Goal: Information Seeking & Learning: Learn about a topic

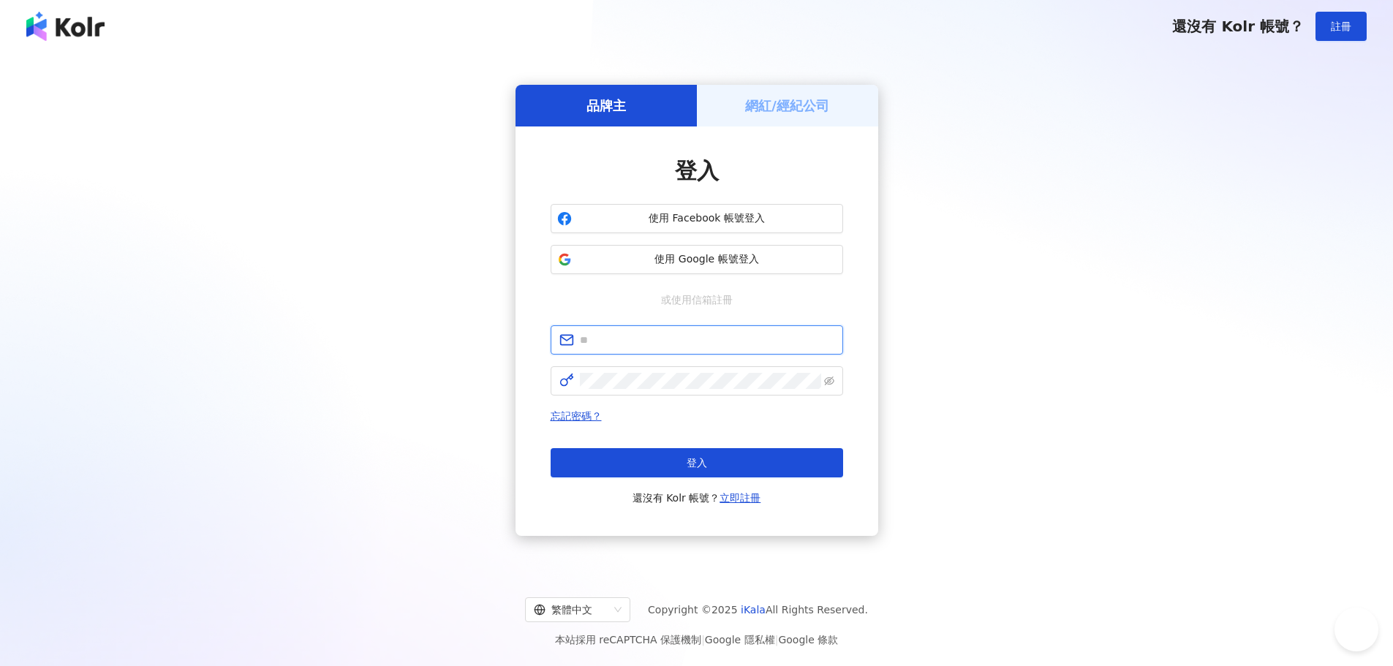
type input "**********"
click at [720, 460] on button "登入" at bounding box center [697, 462] width 293 height 29
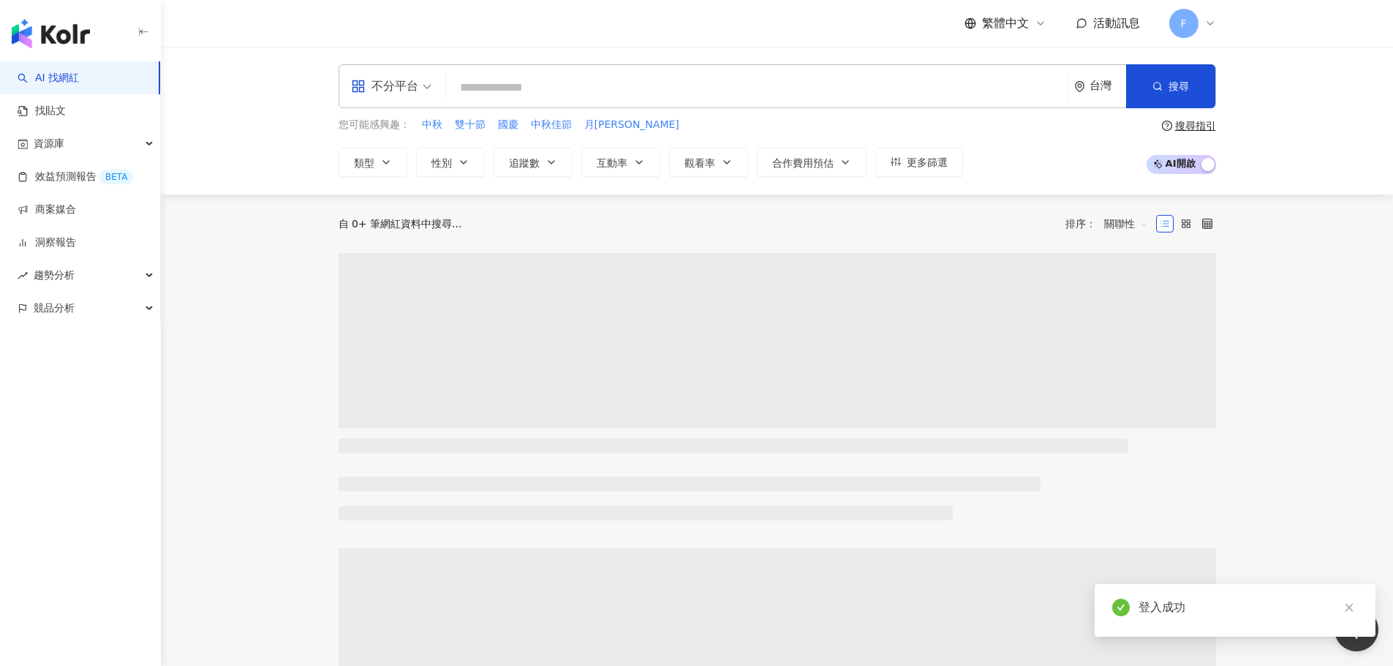
click at [519, 82] on input "search" at bounding box center [757, 88] width 610 height 28
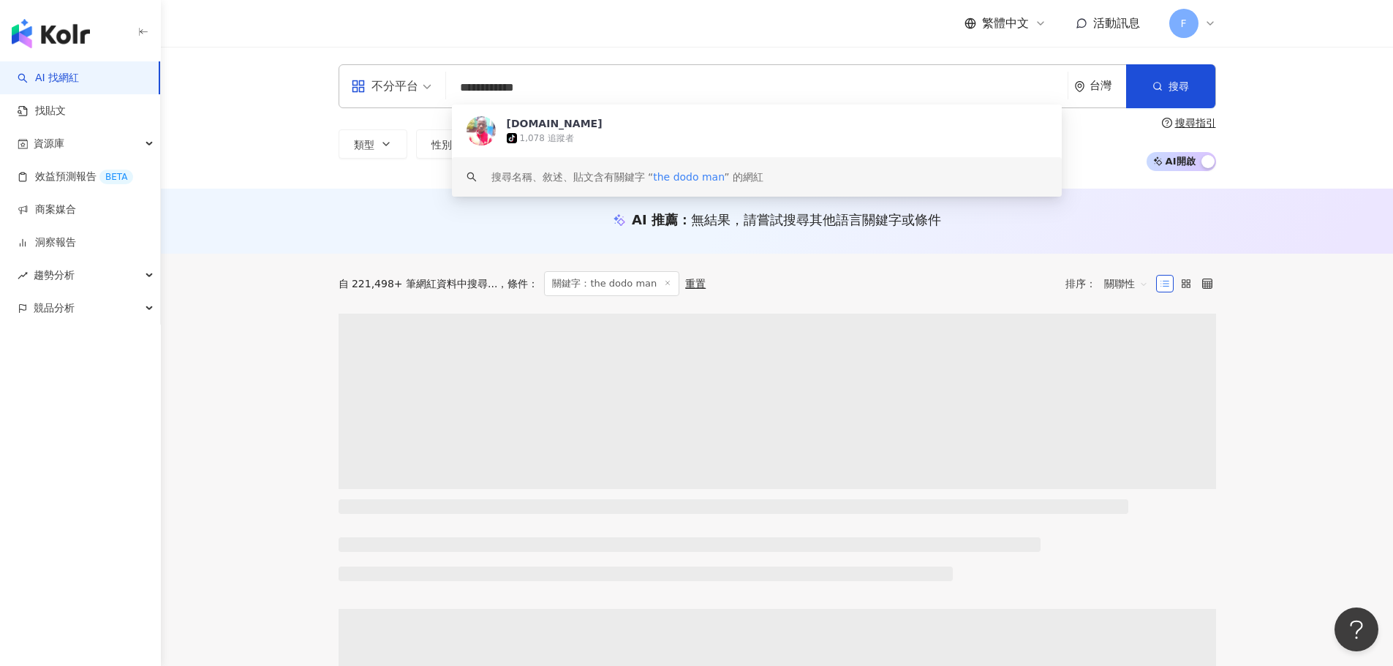
type input "**********"
click at [509, 285] on span "條件 ：" at bounding box center [517, 284] width 41 height 12
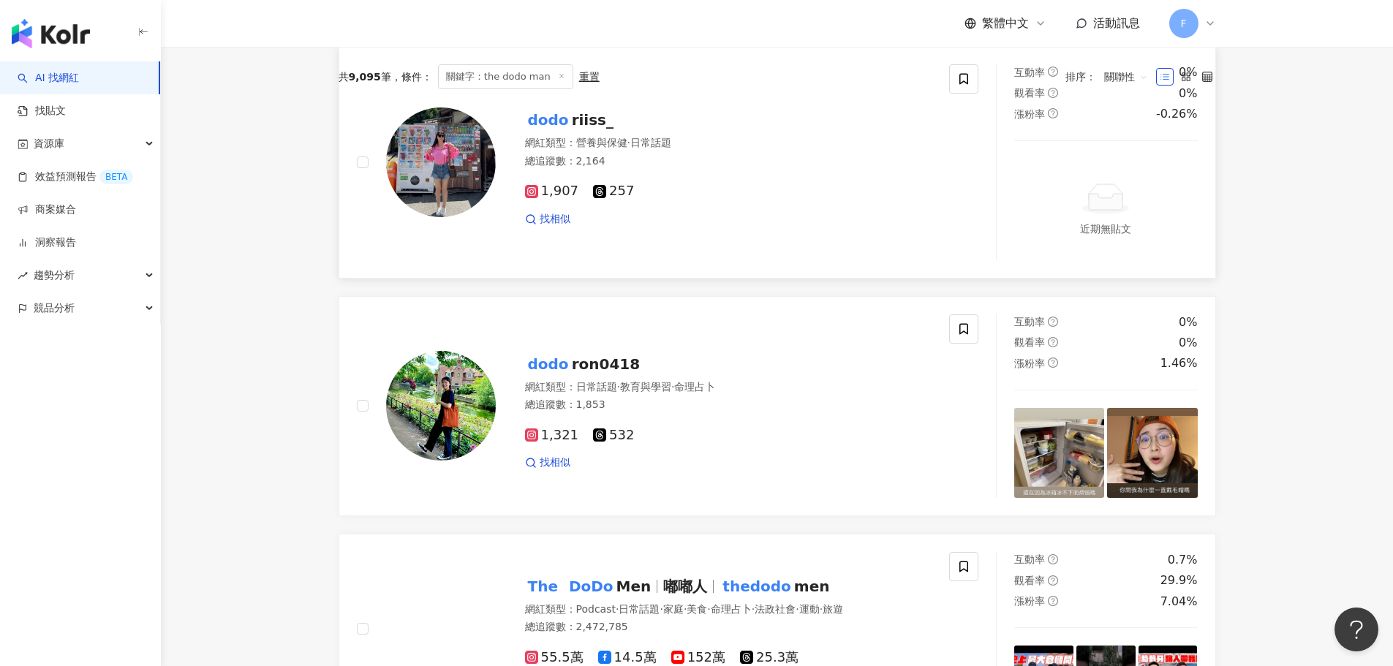
scroll to position [585, 0]
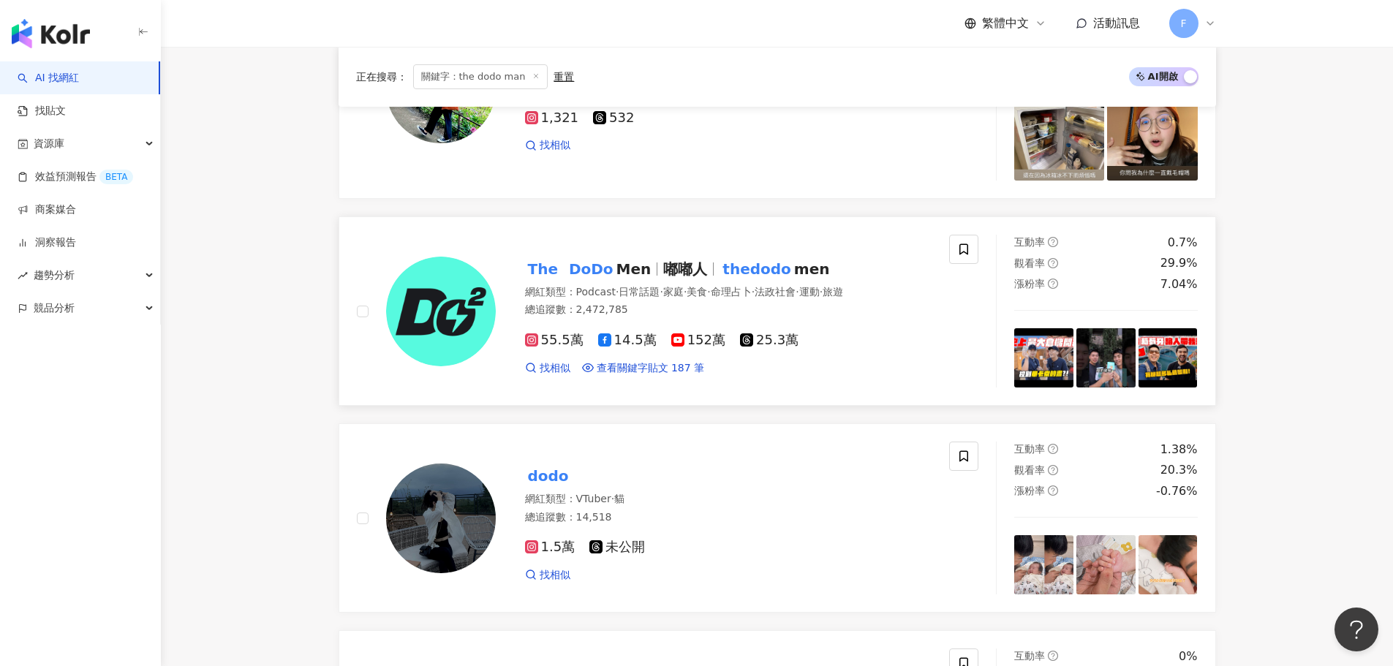
click at [676, 284] on div "The DoDo Men 嘟嘟人 thedodo men 網紅類型 ： Podcast · 日常話題 · 家庭 · 美食 · 命理占卜 · 法政社會 · 運動…" at bounding box center [714, 311] width 437 height 128
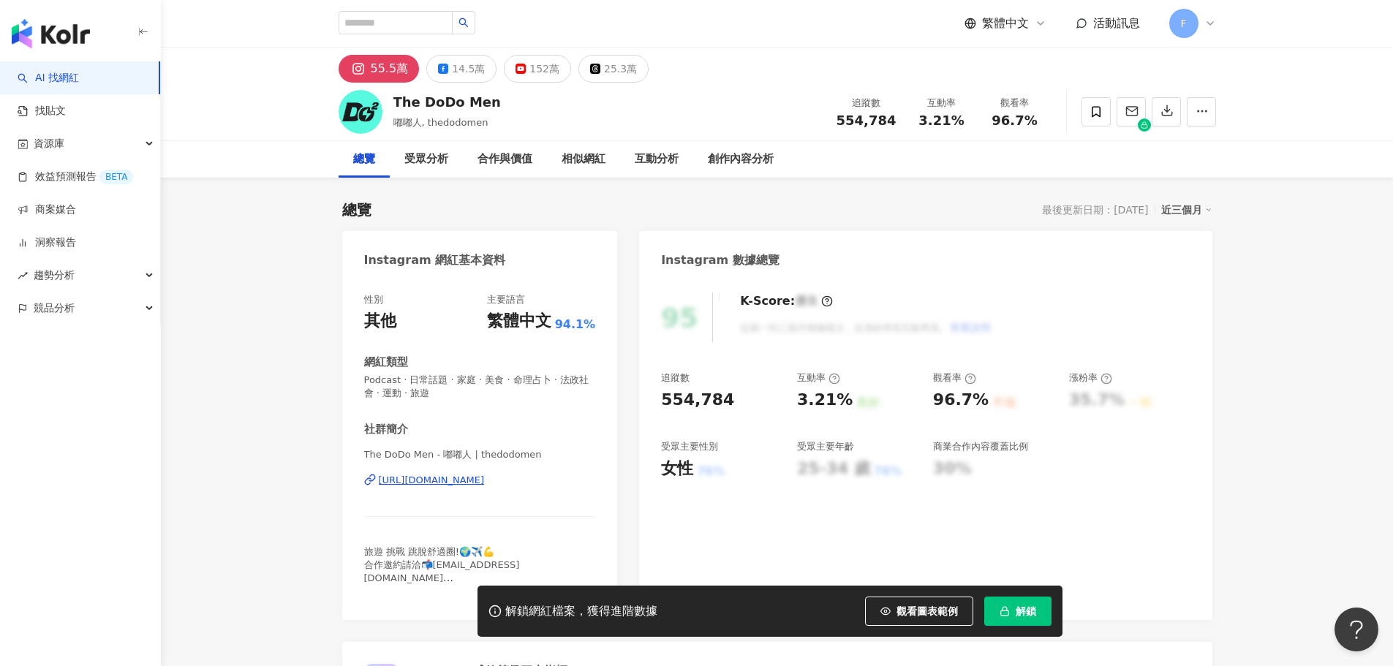
click at [1008, 605] on span "button" at bounding box center [1005, 611] width 10 height 12
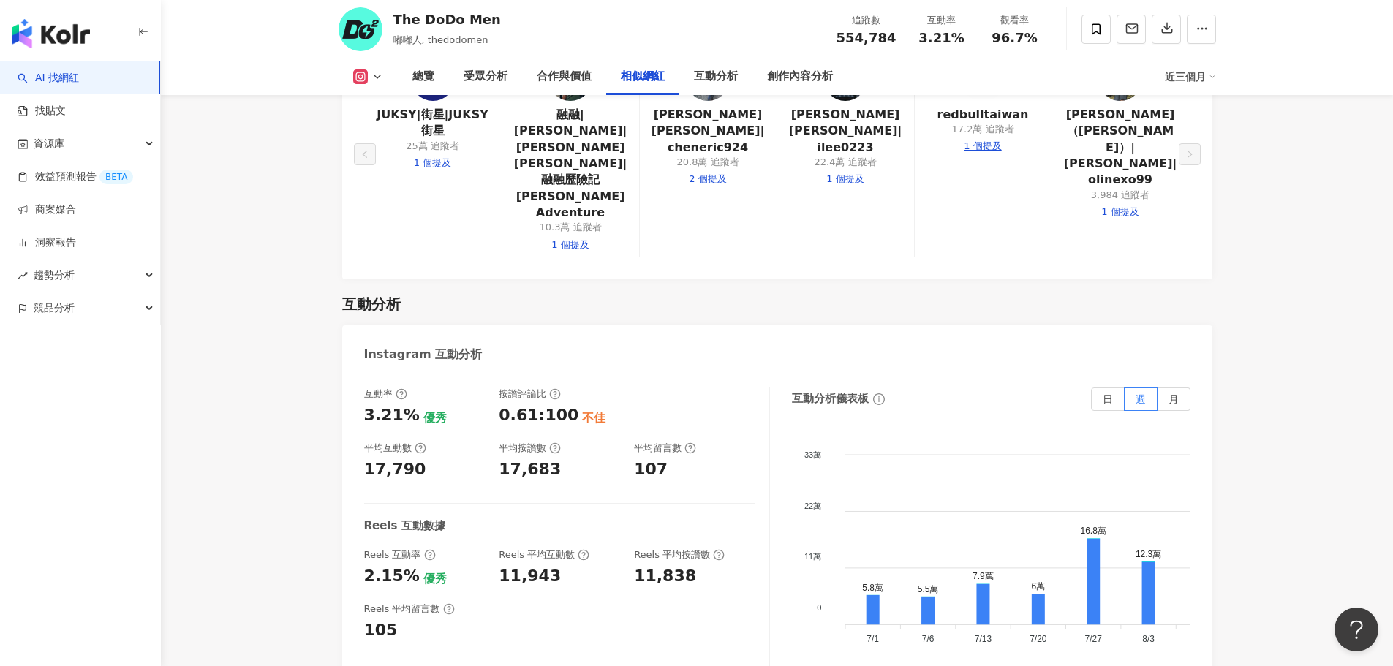
scroll to position [2852, 0]
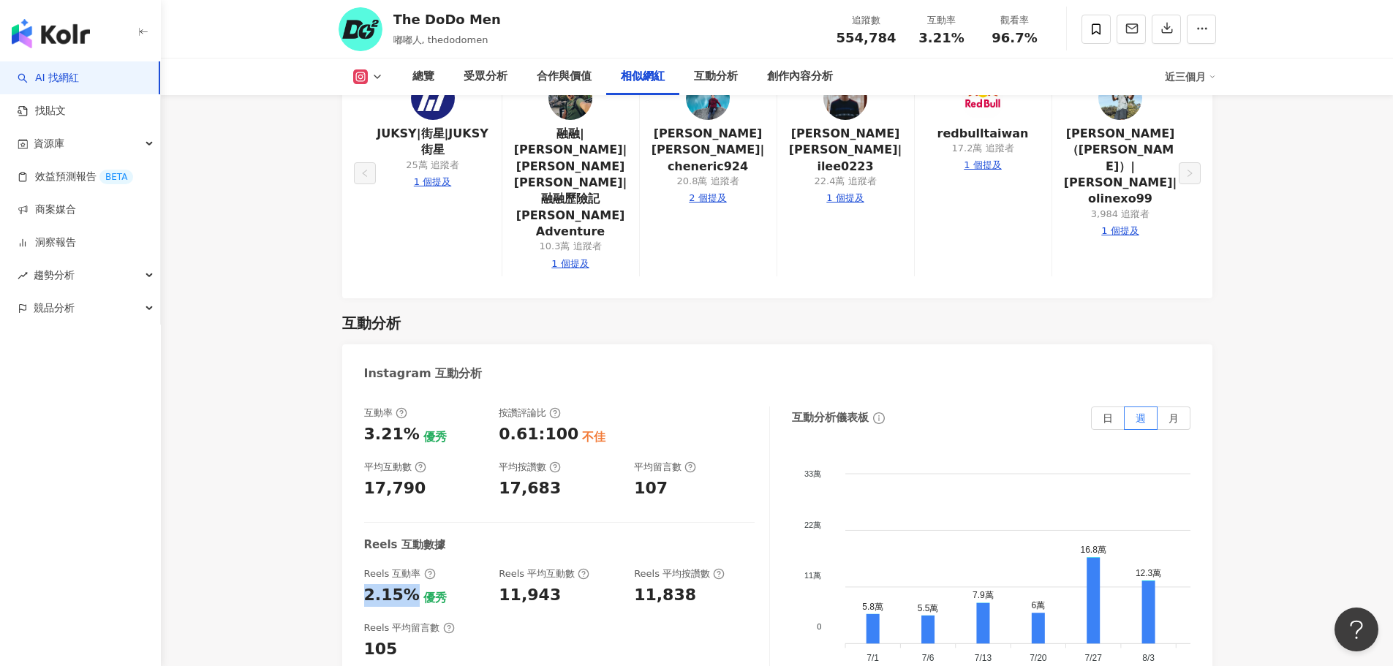
drag, startPoint x: 410, startPoint y: 467, endPoint x: 324, endPoint y: 463, distance: 85.6
click at [324, 463] on div "總覽 最後更新日期：[DATE] 近三個月 Instagram 網紅基本資料 性別 其他 主要語言 繁體中文 94.1% 網紅類型 Podcast · 日常話…" at bounding box center [777, 105] width 936 height 5558
drag, startPoint x: 364, startPoint y: 444, endPoint x: 412, endPoint y: 468, distance: 54.0
click at [412, 567] on div "Reels 互動率 2.15% 優秀" at bounding box center [424, 586] width 121 height 39
copy div "Reels 互動率 2.15%"
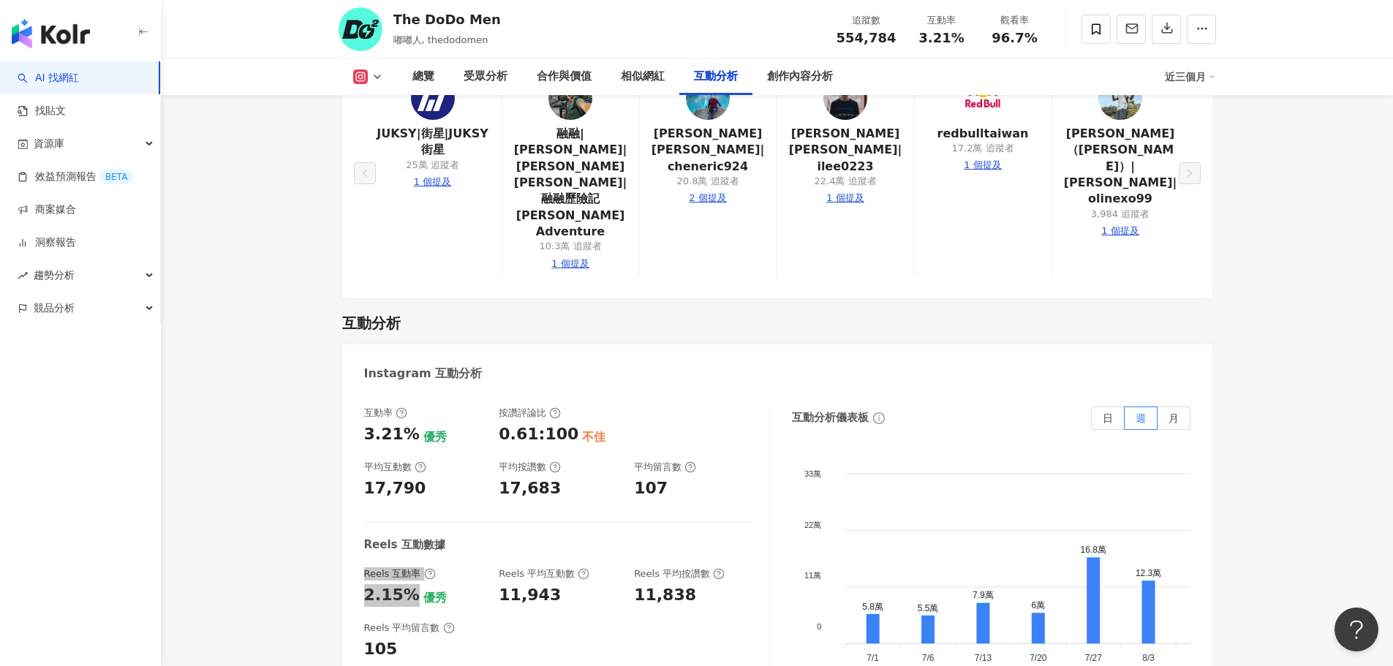
scroll to position [3071, 0]
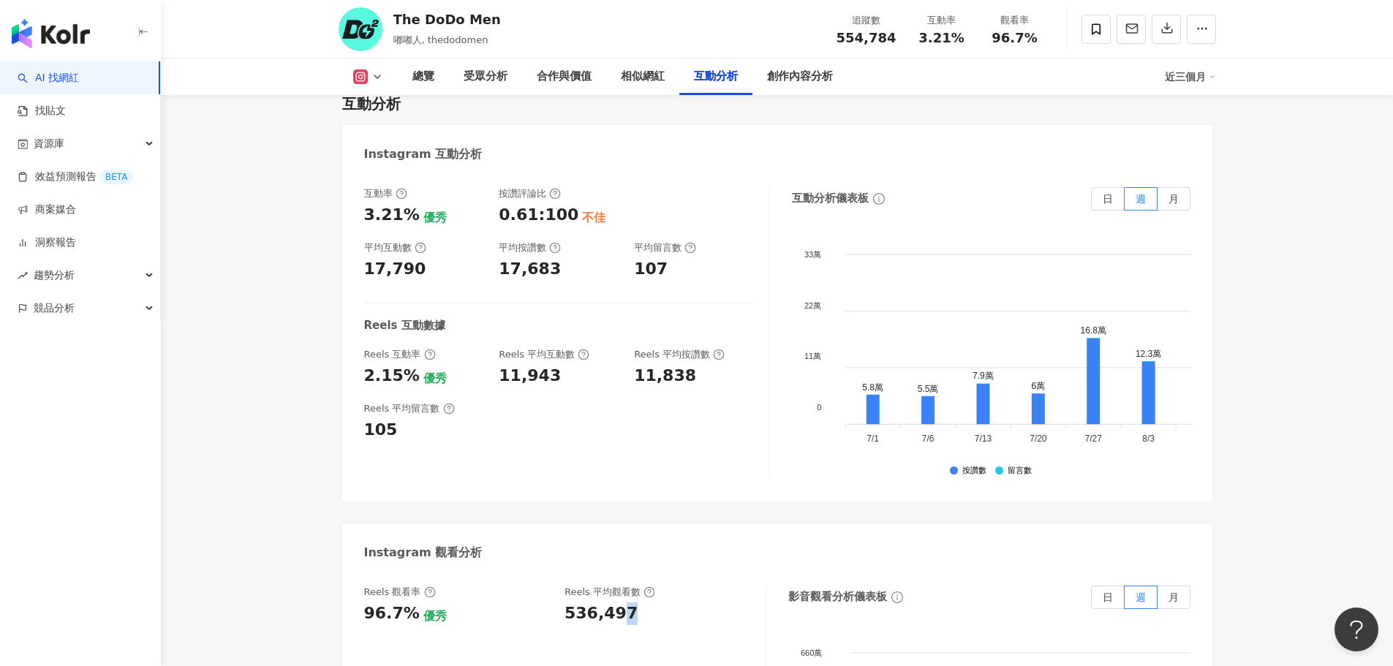
drag, startPoint x: 632, startPoint y: 487, endPoint x: 611, endPoint y: 486, distance: 21.2
click at [612, 603] on div "536,497" at bounding box center [658, 614] width 186 height 23
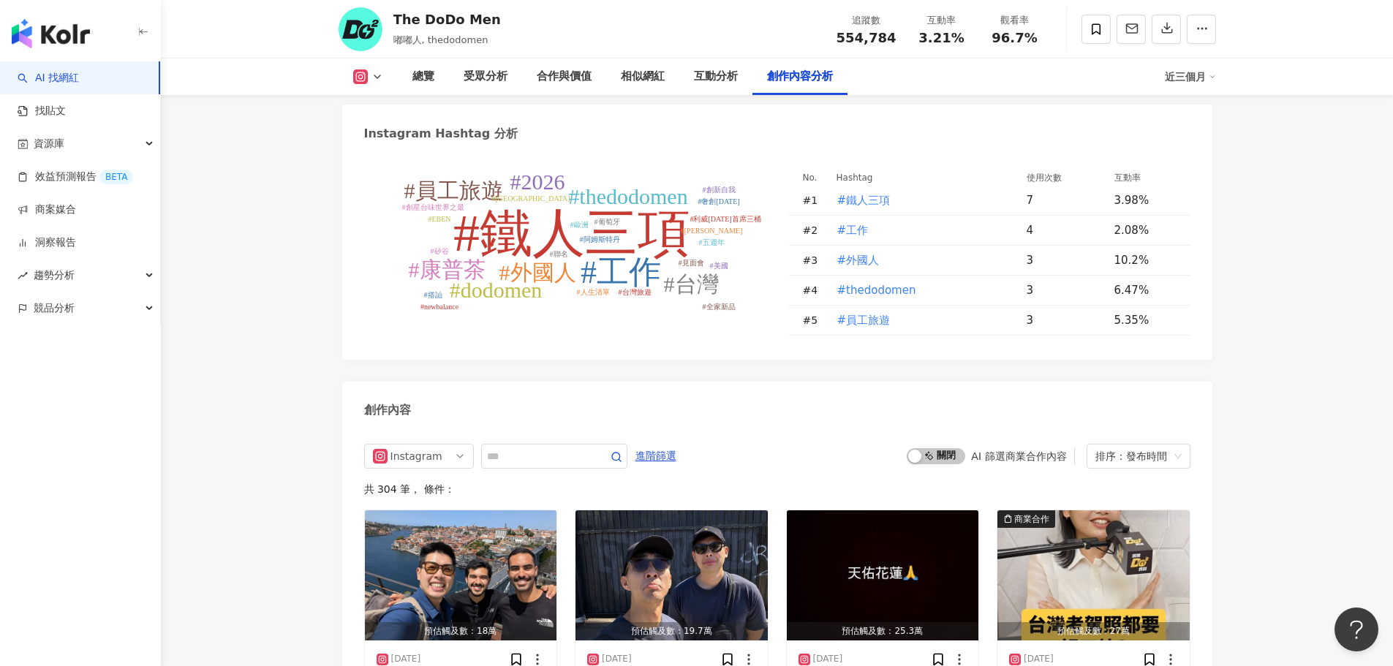
scroll to position [4607, 0]
